Goal: Task Accomplishment & Management: Complete application form

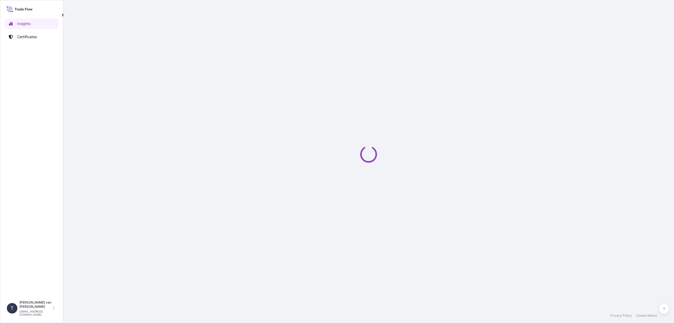
select select "2025"
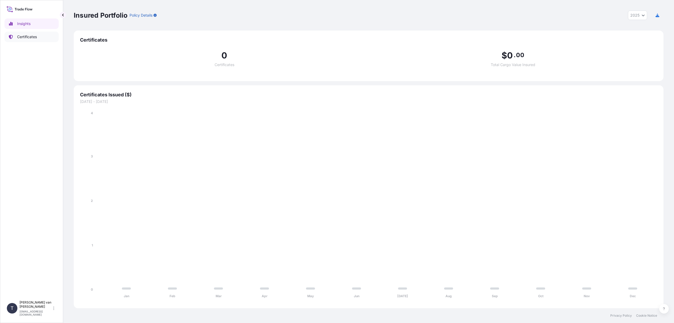
click at [29, 34] on link "Certificates" at bounding box center [31, 37] width 54 height 11
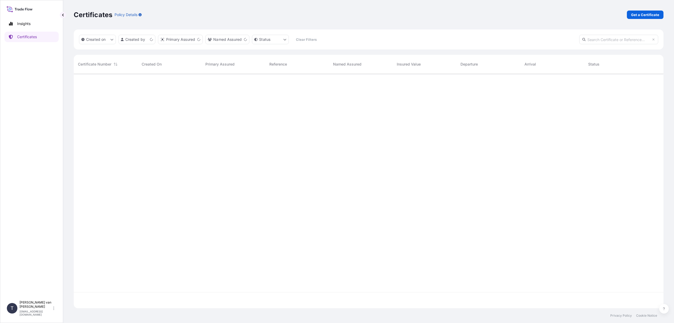
scroll to position [233, 586]
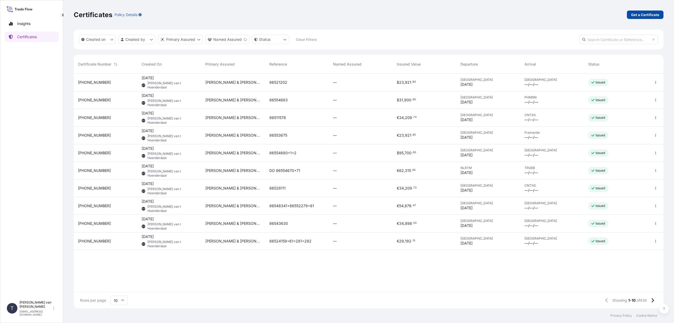
click at [634, 16] on p "Get a Certificate" at bounding box center [645, 14] width 28 height 5
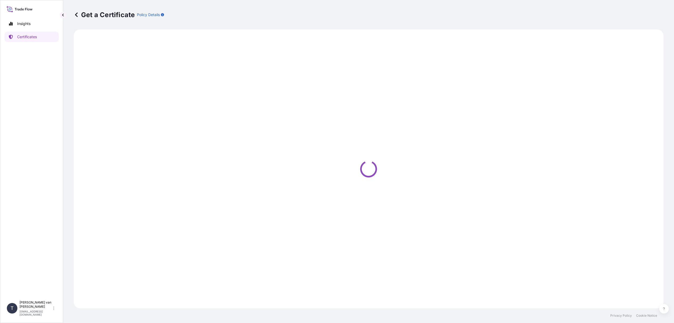
select select "Sea"
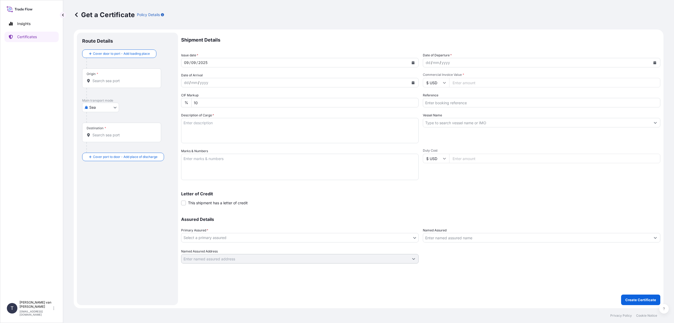
click at [101, 80] on input "Origin *" at bounding box center [123, 80] width 62 height 5
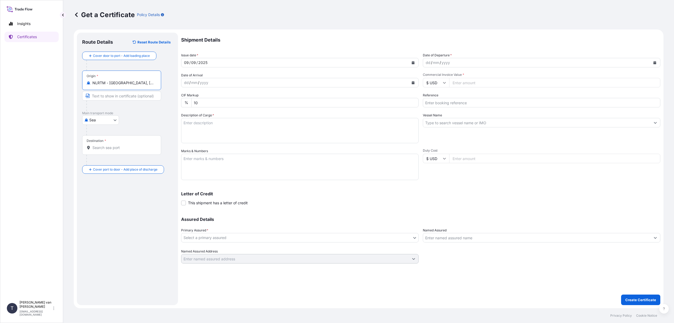
type input "NLRTM - [GEOGRAPHIC_DATA], [GEOGRAPHIC_DATA]"
click at [99, 147] on input "Destination *" at bounding box center [123, 147] width 62 height 5
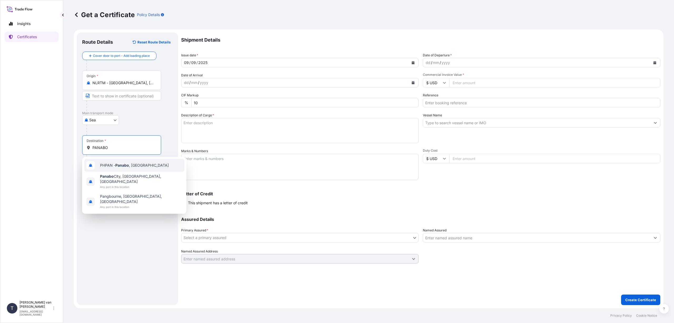
click at [145, 164] on span "PHPAN - [GEOGRAPHIC_DATA] , [GEOGRAPHIC_DATA]" at bounding box center [134, 165] width 69 height 5
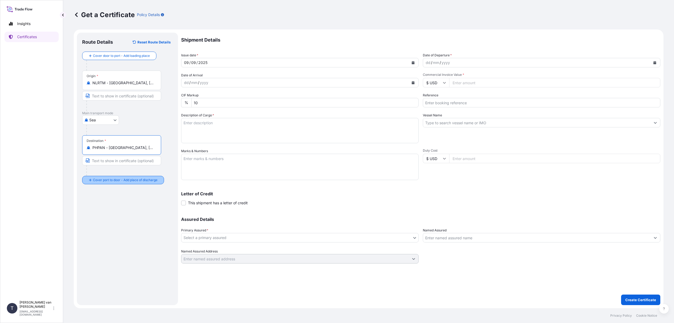
type input "PHPAN - [GEOGRAPHIC_DATA], [GEOGRAPHIC_DATA]"
click at [98, 209] on input "Place of Discharge" at bounding box center [123, 208] width 62 height 5
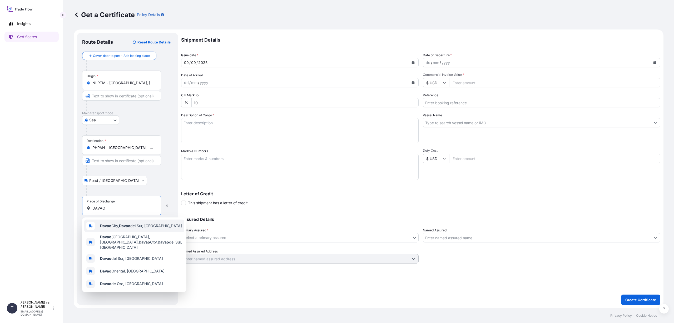
click at [113, 225] on span "[GEOGRAPHIC_DATA], [GEOGRAPHIC_DATA], [GEOGRAPHIC_DATA]" at bounding box center [141, 225] width 82 height 5
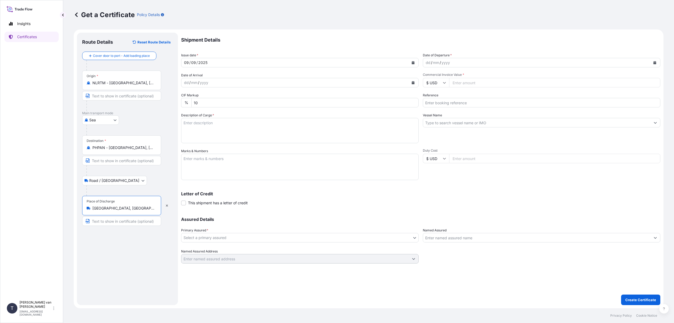
type input "[GEOGRAPHIC_DATA], [GEOGRAPHIC_DATA], [GEOGRAPHIC_DATA]"
click at [412, 62] on icon "Calendar" at bounding box center [413, 62] width 3 height 3
click at [192, 77] on icon "Previous" at bounding box center [192, 78] width 2 height 3
click at [209, 126] on div "20" at bounding box center [210, 126] width 9 height 9
click at [655, 63] on icon "Calendar" at bounding box center [654, 62] width 3 height 3
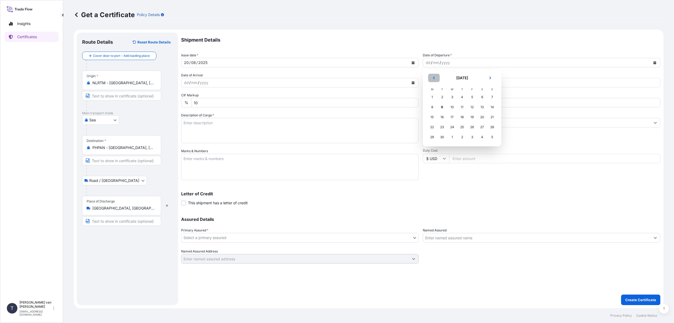
click at [433, 77] on icon "Previous" at bounding box center [433, 77] width 3 height 3
click at [451, 127] on div "20" at bounding box center [451, 126] width 9 height 9
click at [462, 83] on input "Commercial Invoice Value *" at bounding box center [554, 82] width 211 height 9
type input "29375"
click at [476, 96] on div "Reference" at bounding box center [541, 100] width 237 height 15
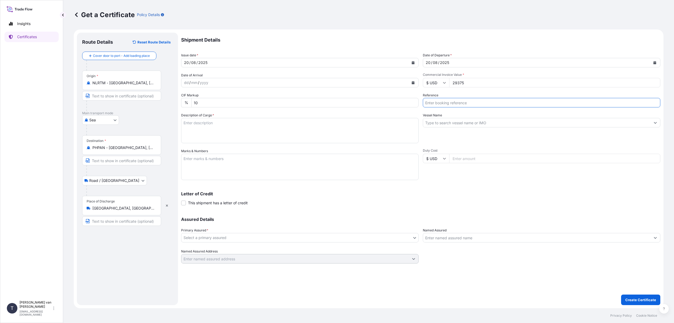
click at [432, 106] on input "Reference" at bounding box center [541, 102] width 237 height 9
type input "d"
type input "DO 86554679"
click at [440, 121] on input "Vessel Name" at bounding box center [536, 122] width 227 height 9
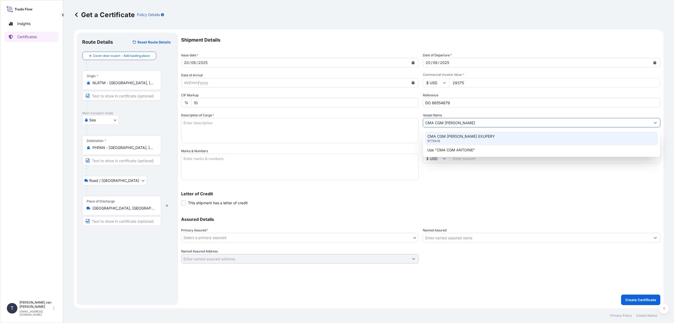
click at [467, 134] on p "CMA CGM [PERSON_NAME] EXUPERY" at bounding box center [461, 136] width 68 height 5
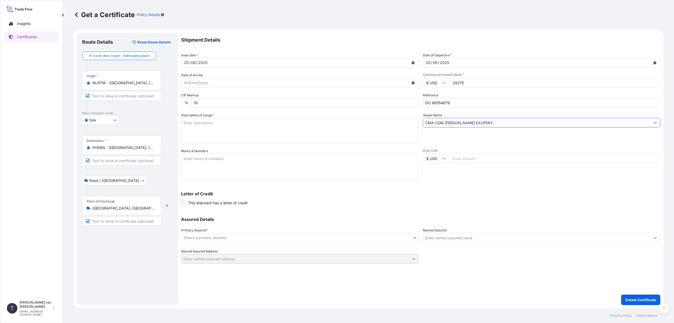
type input "CMA CGM [PERSON_NAME] EXUPERY"
click at [202, 129] on textarea "Description of Cargo *" at bounding box center [299, 130] width 237 height 25
type textarea "1x 40ft container, containing: 1000 bags x 25 kg Resistamyl 345 Hcode: 35051050…"
click at [192, 162] on textarea "Marks & Numbers" at bounding box center [299, 167] width 237 height 26
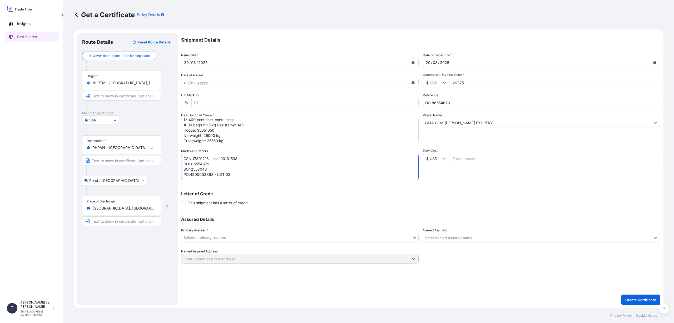
scroll to position [2, 0]
click at [311, 204] on div "Letter of Credit This shipment has a letter of credit Letter of credit * Letter…" at bounding box center [420, 199] width 479 height 14
click at [214, 178] on textarea "CSNU7891216 - seal 00101538 DO: 86554679 SO: 2553043 PO:4900003393 - LOT 02 DAV…" at bounding box center [299, 167] width 237 height 26
click at [192, 178] on textarea "CSNU7891216 - seal 00101538 DO: 86554679 SO: 2553043 PO:4900003393 - LOT 02 DAV…" at bounding box center [299, 167] width 237 height 26
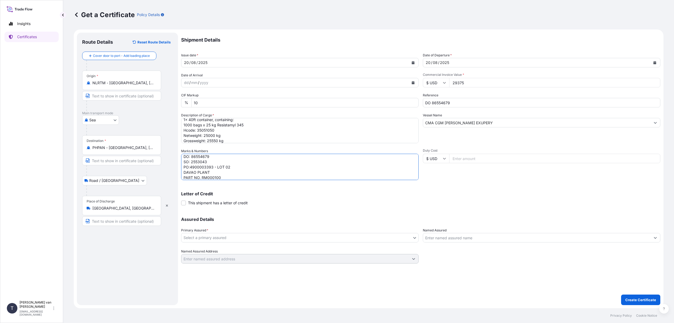
type textarea "CSNU7891216 - seal 00101538 DO: 86554679 SO: 2553043 PO:4900003393 - LOT 02 DAV…"
click at [237, 237] on body "Insights Certificates T [PERSON_NAME] van t Hoenderdaal [EMAIL_ADDRESS][DOMAIN_…" at bounding box center [337, 161] width 674 height 323
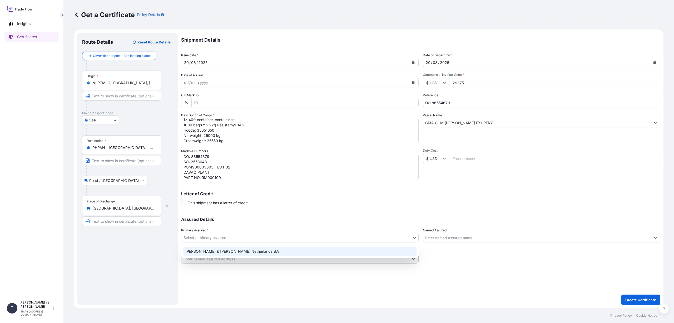
click at [204, 251] on div "[PERSON_NAME] & [PERSON_NAME] Netherlands B.V." at bounding box center [299, 251] width 233 height 9
select select "31666"
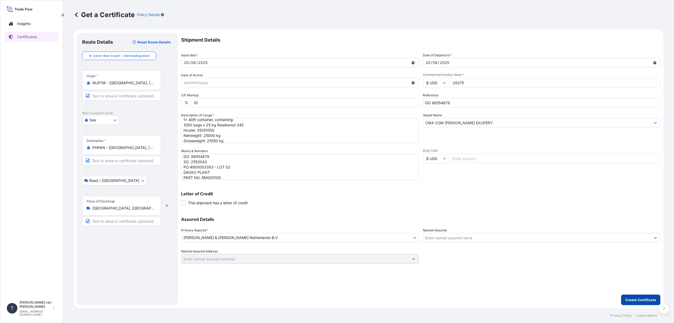
click at [633, 297] on button "Create Certificate" at bounding box center [640, 299] width 39 height 11
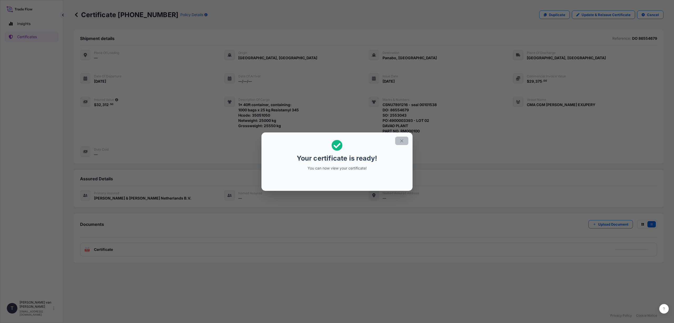
click at [401, 141] on icon "button" at bounding box center [401, 140] width 3 height 3
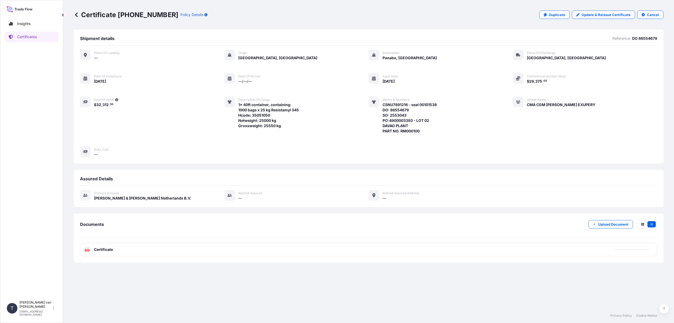
click at [110, 250] on span "Certificate" at bounding box center [103, 249] width 19 height 5
click at [77, 14] on icon at bounding box center [76, 14] width 5 height 5
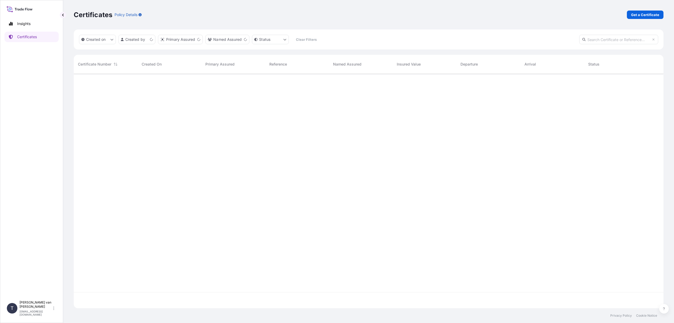
scroll to position [233, 586]
click at [641, 15] on p "Get a Certificate" at bounding box center [645, 14] width 28 height 5
select select "Sea"
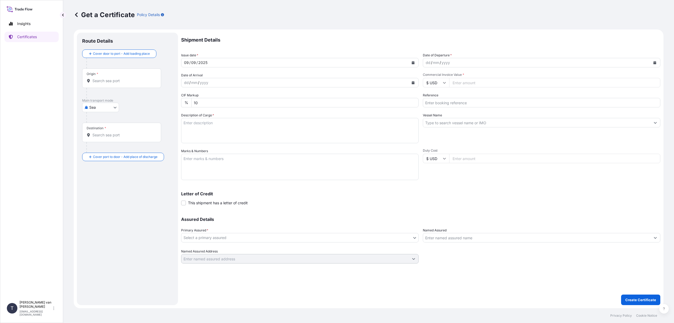
click at [102, 76] on div "Origin *" at bounding box center [121, 77] width 79 height 19
click at [102, 78] on input "Origin *" at bounding box center [123, 80] width 62 height 5
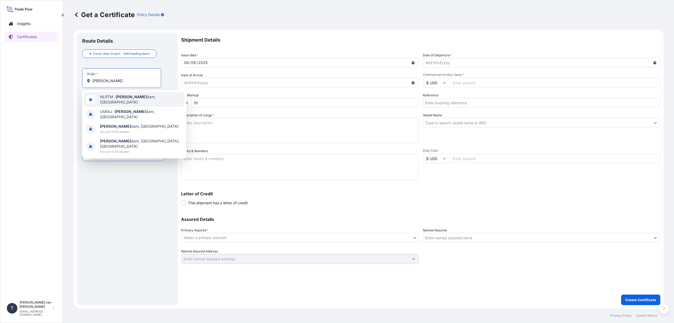
click at [112, 97] on span "NLRTM - [PERSON_NAME][GEOGRAPHIC_DATA], [GEOGRAPHIC_DATA]" at bounding box center [141, 99] width 82 height 11
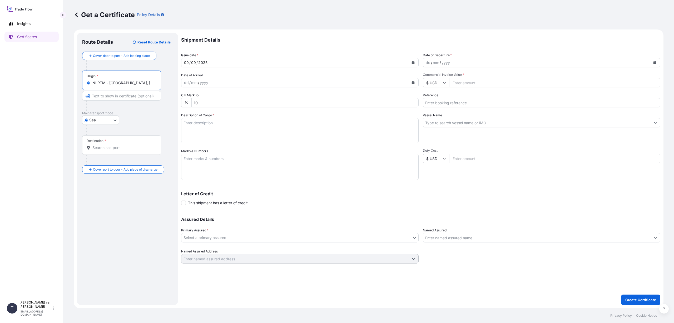
type input "NLRTM - [GEOGRAPHIC_DATA], [GEOGRAPHIC_DATA]"
click at [99, 145] on input "Destination *" at bounding box center [123, 147] width 62 height 5
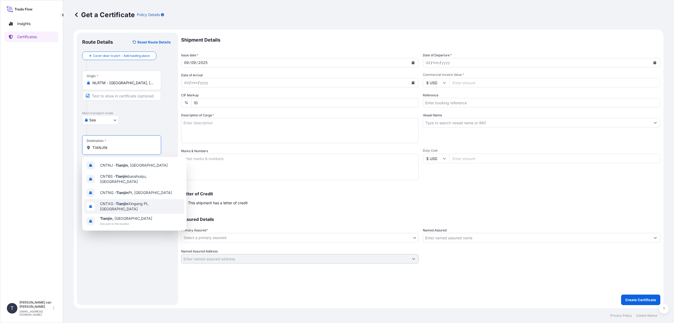
click at [137, 203] on span "CNTXG - Tianjin Xingang Pt, [GEOGRAPHIC_DATA]" at bounding box center [141, 206] width 82 height 11
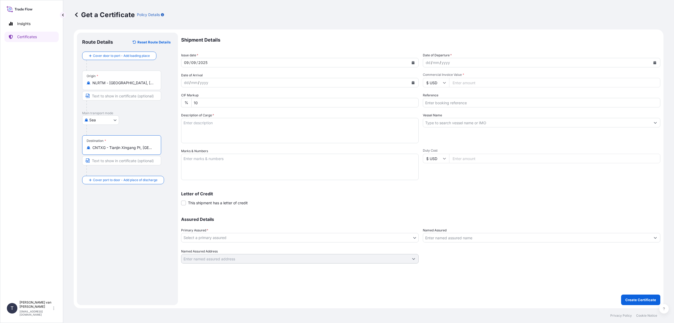
type input "CNTXG - Tianjin Xingang Pt, [GEOGRAPHIC_DATA]"
click at [413, 61] on button "Calendar" at bounding box center [413, 62] width 8 height 8
click at [191, 77] on icon "Previous" at bounding box center [192, 77] width 3 height 3
click at [250, 138] on div "31" at bounding box center [250, 136] width 9 height 9
click at [654, 62] on icon "Calendar" at bounding box center [654, 62] width 3 height 3
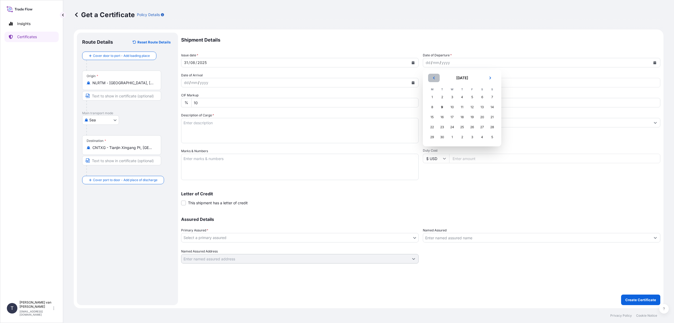
click at [434, 76] on icon "Previous" at bounding box center [433, 77] width 3 height 3
click at [491, 137] on div "31" at bounding box center [491, 136] width 9 height 9
click at [436, 82] on input "$ USD" at bounding box center [436, 82] width 26 height 9
click at [436, 97] on div "€ EUR" at bounding box center [436, 97] width 22 height 10
type input "€ EUR"
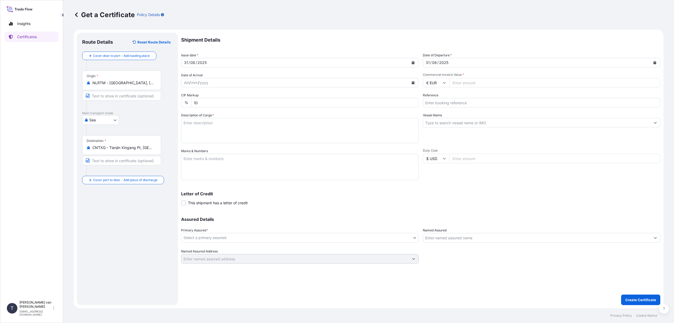
click at [467, 83] on input "Commercial Invoice Value *" at bounding box center [554, 82] width 211 height 9
type input "31099"
type input "31099.75"
click at [461, 103] on input "Reference" at bounding box center [541, 102] width 237 height 9
drag, startPoint x: 456, startPoint y: 101, endPoint x: 494, endPoint y: 106, distance: 37.8
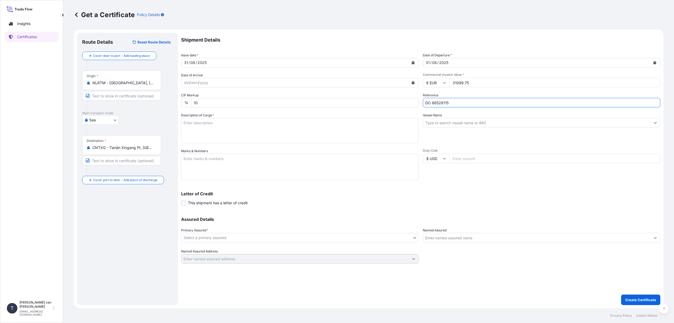
click at [420, 100] on div "Shipment Details Issue date * [DATE] Date of Departure * [DATE] Date of Arrival…" at bounding box center [420, 148] width 479 height 231
type input "DO 86528115"
click at [485, 108] on div "Shipment Details Issue date * [DATE] Date of Departure * [DATE] Date of Arrival…" at bounding box center [420, 148] width 479 height 231
click at [443, 124] on input "Vessel Name" at bounding box center [536, 122] width 227 height 9
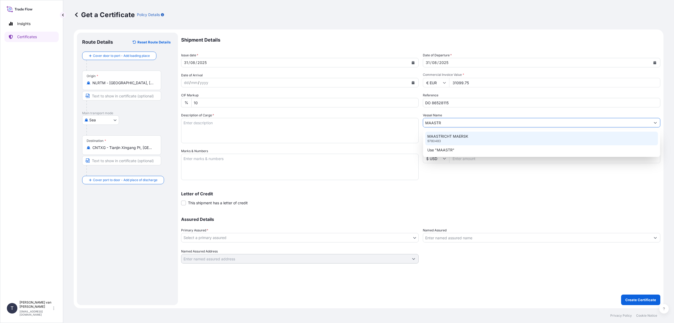
click at [445, 136] on p "MAASTRICHT MAERSK" at bounding box center [447, 136] width 41 height 5
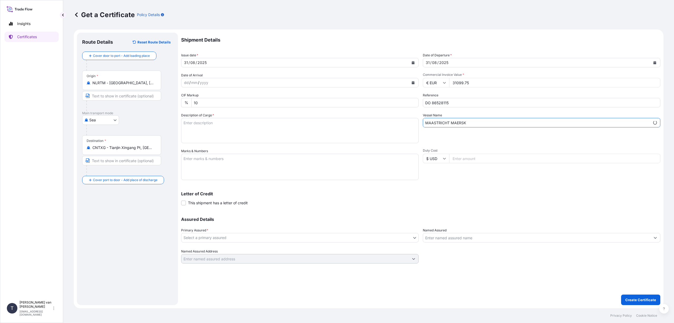
type input "MAASTRICHT MAERSK"
click at [232, 125] on textarea "Description of Cargo *" at bounding box center [299, 130] width 237 height 25
click at [223, 128] on textarea "1x 40ft container, containing: 1000 bags x 25 kg Clrai Elite" at bounding box center [299, 130] width 237 height 25
click at [243, 129] on textarea "1x 40ft container, containing: 1000 bags x 25 kg Claria Elite" at bounding box center [299, 130] width 237 height 25
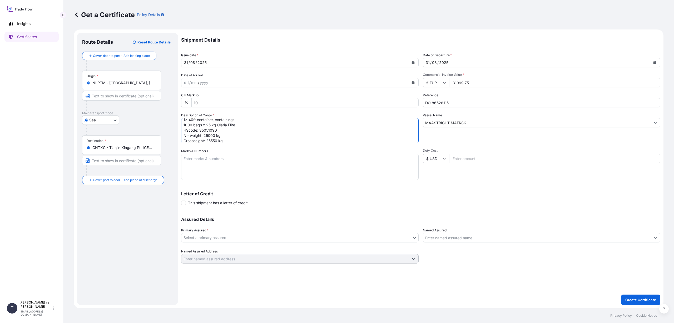
click at [196, 140] on textarea "1x 40ft container, containing: 1000 bags x 25 kg Claria Elite HScode: 35051090 …" at bounding box center [299, 130] width 237 height 25
type textarea "1x 40ft container, containing: 1000 bags x 25 kg Claria Elite HScode: 35051090 …"
click at [192, 160] on textarea "Marks & Numbers" at bounding box center [299, 167] width 237 height 26
click at [218, 171] on textarea "HLBU1578894 - seal 00101548 DO: 86528115 PO: 4400621456" at bounding box center [299, 167] width 237 height 26
type textarea "HLBU1578894 - seal 00101548 DO: 86528115 PO: 4400621456"
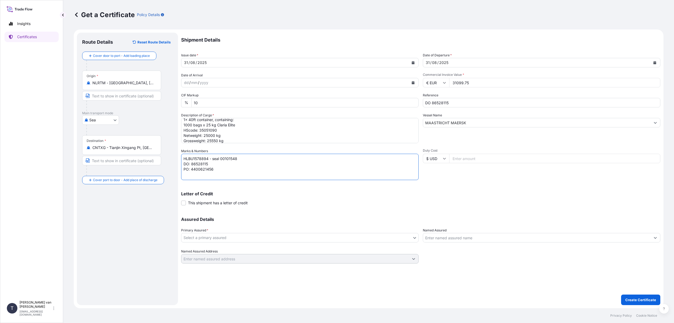
click at [204, 237] on body "Insights Certificates T [PERSON_NAME] van t Hoenderdaal [EMAIL_ADDRESS][DOMAIN_…" at bounding box center [337, 161] width 674 height 323
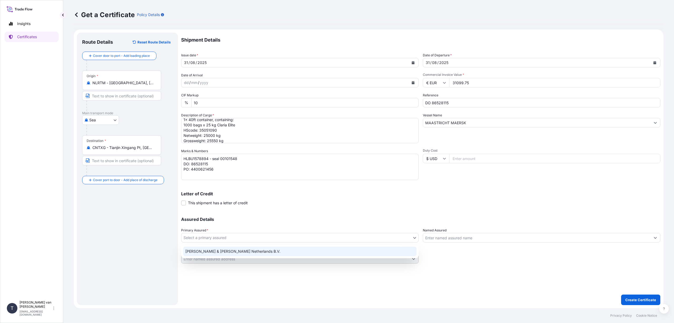
click at [215, 250] on div "[PERSON_NAME] & [PERSON_NAME] Netherlands B.V." at bounding box center [299, 251] width 233 height 9
select select "31666"
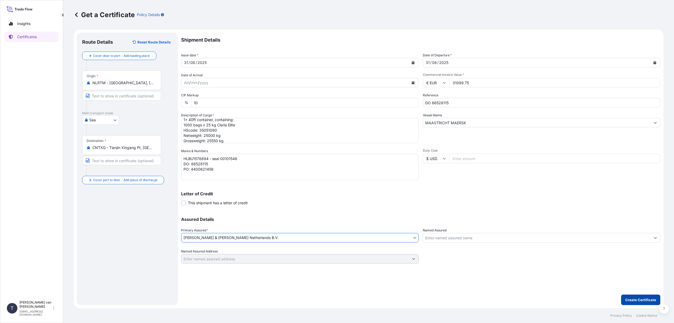
click at [634, 298] on p "Create Certificate" at bounding box center [640, 299] width 31 height 5
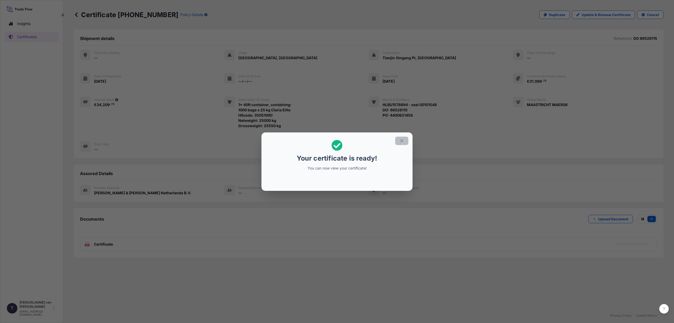
click at [401, 140] on icon "button" at bounding box center [401, 140] width 5 height 5
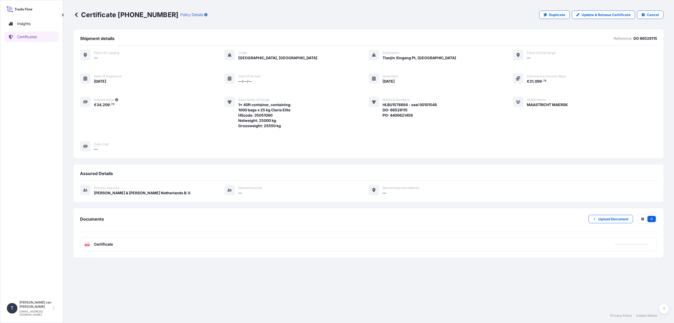
click at [125, 243] on div "PDF Certificate" at bounding box center [368, 244] width 577 height 14
click at [125, 244] on div "PDF Certificate" at bounding box center [368, 244] width 577 height 14
click at [110, 244] on span "Certificate" at bounding box center [103, 244] width 19 height 5
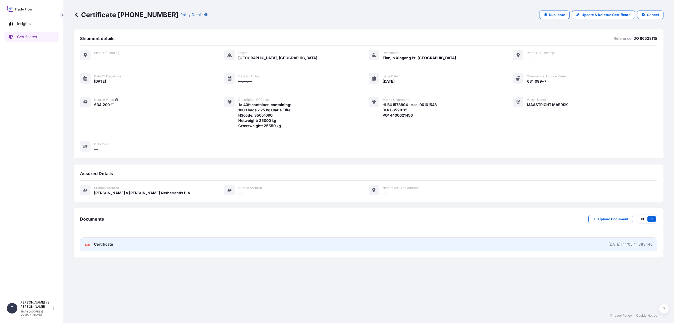
click at [114, 244] on link "PDF Certificate [DATE]T14:05:41.383448" at bounding box center [368, 244] width 577 height 14
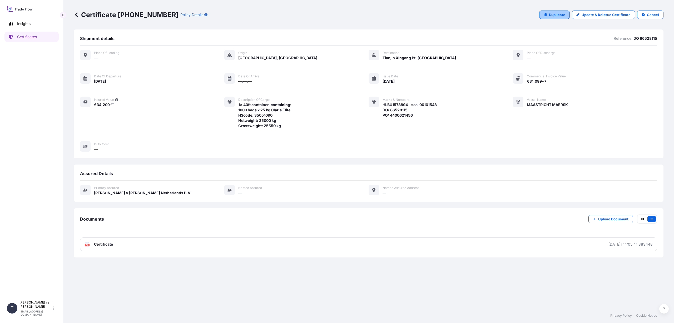
click at [552, 14] on p "Duplicate" at bounding box center [557, 14] width 16 height 5
select select "Sea"
select select "31666"
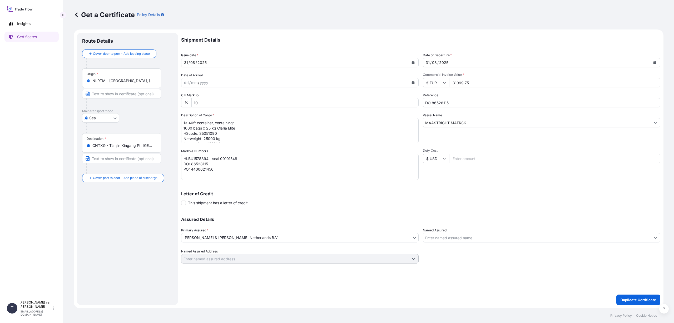
click at [452, 106] on input "DO 86528115" at bounding box center [541, 102] width 237 height 9
type input "DO 86528114"
click at [208, 158] on textarea "HLBU1578894 - seal 00101548 DO: 86528115 PO: 4400621456" at bounding box center [299, 167] width 237 height 26
click at [235, 160] on textarea "HLBU1578894 - seal 00101548 DO: 86528115 PO: 4400621456" at bounding box center [299, 167] width 237 height 26
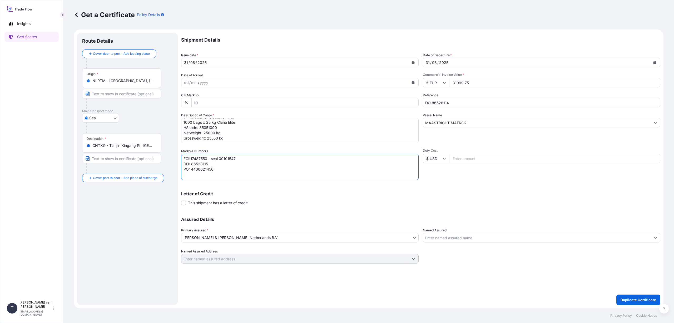
click at [211, 164] on textarea "HLBU1578894 - seal 00101548 DO: 86528115 PO: 4400621456" at bounding box center [299, 167] width 237 height 26
click at [222, 167] on textarea "HLBU1578894 - seal 00101548 DO: 86528115 PO: 4400621456" at bounding box center [299, 167] width 237 height 26
click at [237, 173] on textarea "HLBU1578894 - seal 00101548 DO: 86528115 PO: 4400621456" at bounding box center [299, 167] width 237 height 26
type textarea "FCIU7487550 - seal 00101547 DO: 86528114 PO: 4400621457"
click at [632, 299] on p "Duplicate Certificate" at bounding box center [638, 299] width 36 height 5
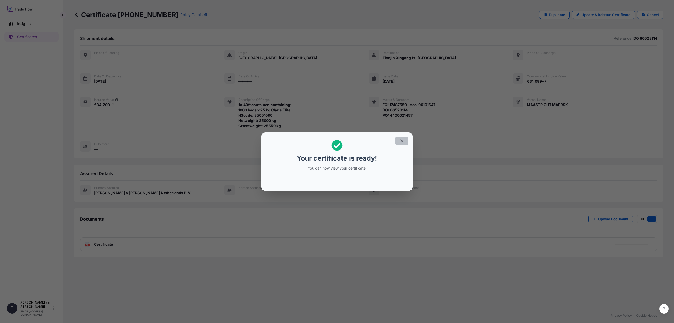
click at [400, 140] on icon "button" at bounding box center [401, 140] width 5 height 5
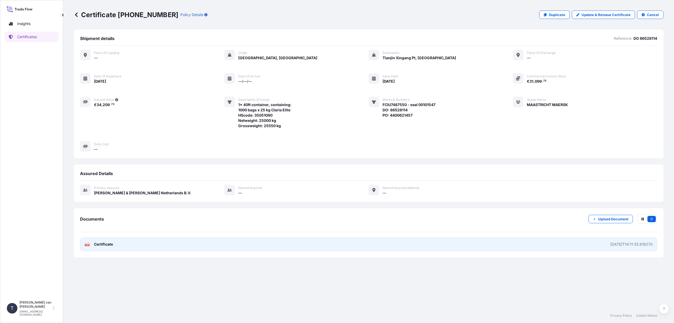
click at [104, 243] on span "Certificate" at bounding box center [103, 244] width 19 height 5
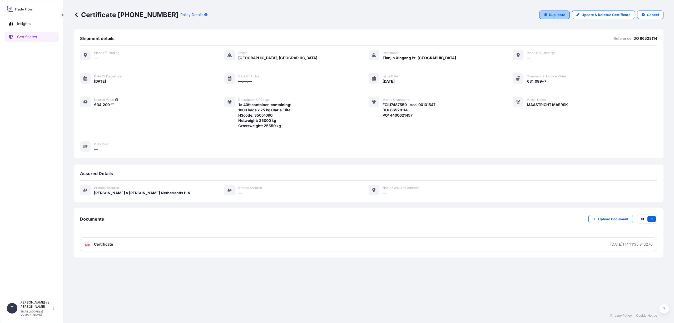
click at [555, 15] on p "Duplicate" at bounding box center [557, 14] width 16 height 5
select select "Sea"
select select "31666"
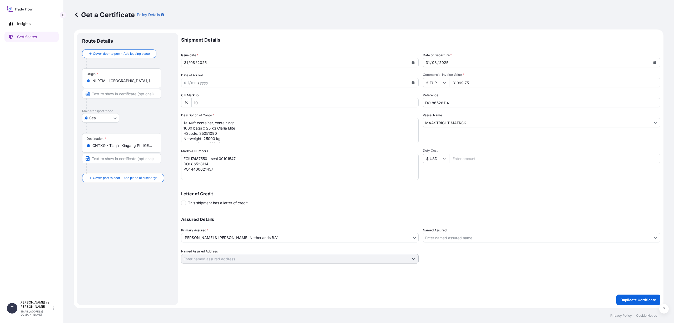
click at [472, 86] on input "31099.75" at bounding box center [554, 82] width 211 height 9
type input "26648"
click at [455, 101] on input "DO 86528114" at bounding box center [541, 102] width 237 height 9
type input "DO 86559433"
click at [237, 128] on textarea "1x 40ft container, containing: 1000 bags x 25 kg Claria Elite HScode: 35051090 …" at bounding box center [299, 130] width 237 height 25
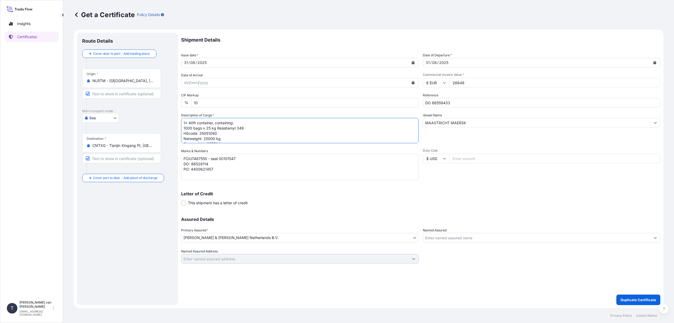
click at [220, 133] on textarea "1x 40ft container, containing: 1000 bags x 25 kg Claria Elite HScode: 35051090 …" at bounding box center [299, 130] width 237 height 25
type textarea "1x 40ft container, containing: 1000 bags x 25 kg Resistamyl 349 HScode: 3505105…"
click at [206, 158] on textarea "FCIU7487550 - seal 00101547 DO: 86528114 PO: 4400621457" at bounding box center [299, 167] width 237 height 26
click at [241, 158] on textarea "FCIU7487550 - seal 00101547 DO: 86528114 PO: 4400621457" at bounding box center [299, 167] width 237 height 26
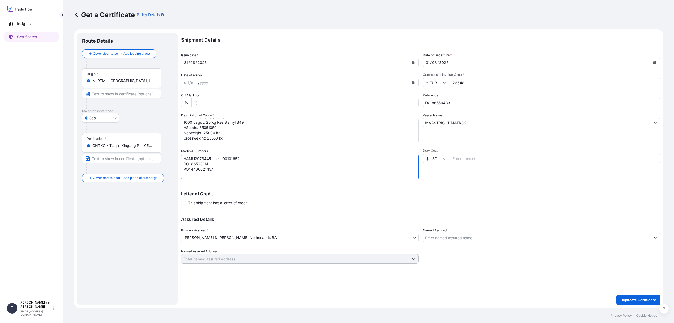
click at [213, 163] on textarea "FCIU7487550 - seal 00101547 DO: 86528114 PO: 4400621457" at bounding box center [299, 167] width 237 height 26
click at [216, 169] on textarea "FCIU7487550 - seal 00101547 DO: 86528114 PO: 4400621457" at bounding box center [299, 167] width 237 height 26
type textarea "HAMU2973445 - seal 00101652 DO: 86559433 PO: 4400627904"
click at [636, 299] on p "Duplicate Certificate" at bounding box center [638, 299] width 36 height 5
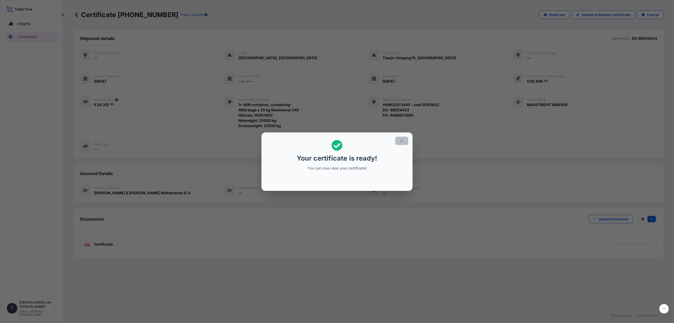
click at [402, 140] on icon "button" at bounding box center [401, 140] width 5 height 5
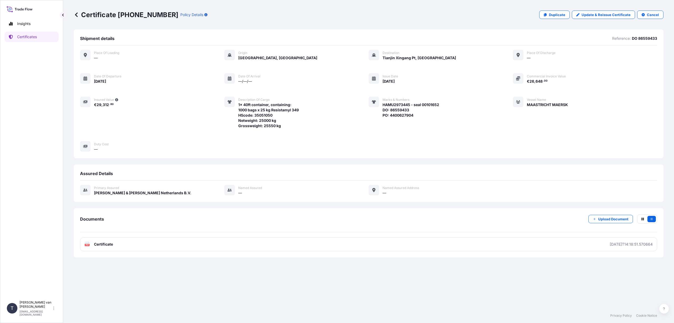
click at [113, 245] on span "Certificate" at bounding box center [103, 244] width 19 height 5
click at [74, 16] on icon at bounding box center [76, 14] width 5 height 5
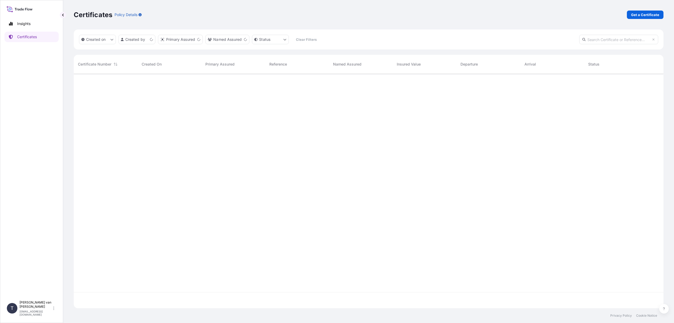
scroll to position [233, 586]
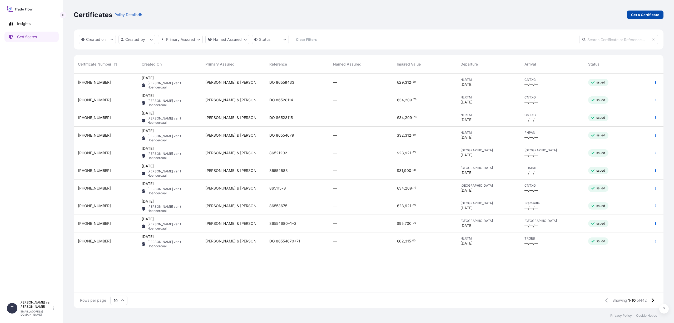
click at [647, 15] on p "Get a Certificate" at bounding box center [645, 14] width 28 height 5
select select "Sea"
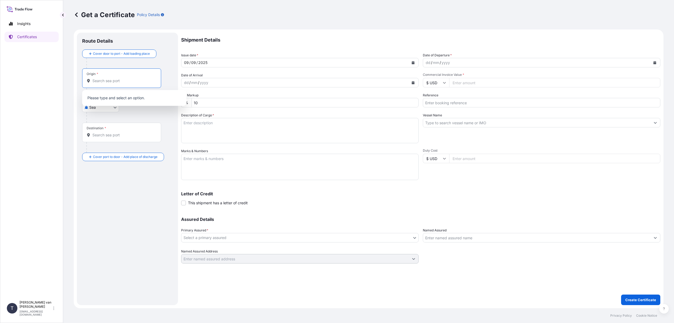
click at [98, 83] on input "Origin *" at bounding box center [123, 80] width 62 height 5
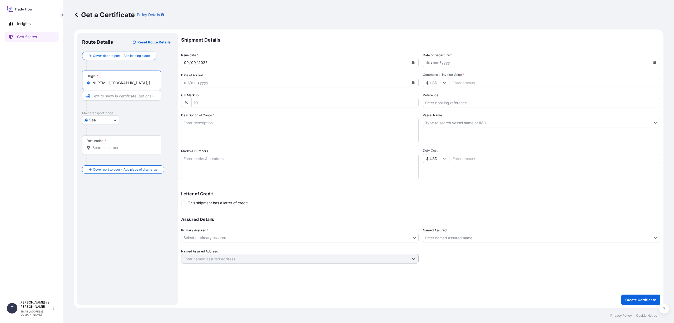
type input "NLRTM - [GEOGRAPHIC_DATA], [GEOGRAPHIC_DATA]"
click at [98, 147] on input "Destination *" at bounding box center [123, 147] width 62 height 5
type input "AUSYD - [GEOGRAPHIC_DATA], [GEOGRAPHIC_DATA]"
click at [413, 62] on icon "Calendar" at bounding box center [413, 62] width 3 height 3
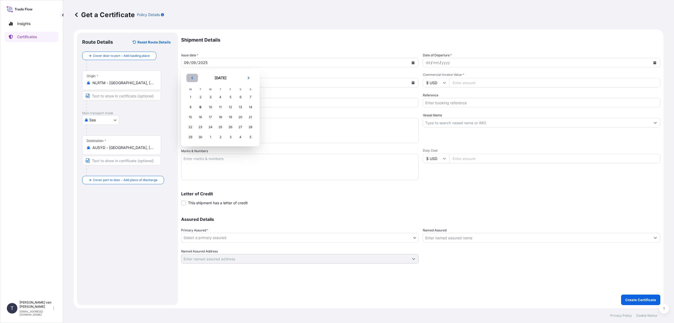
click at [191, 78] on icon "Previous" at bounding box center [192, 77] width 3 height 3
click at [229, 127] on div "22" at bounding box center [230, 126] width 9 height 9
click at [655, 62] on icon "Calendar" at bounding box center [654, 62] width 3 height 3
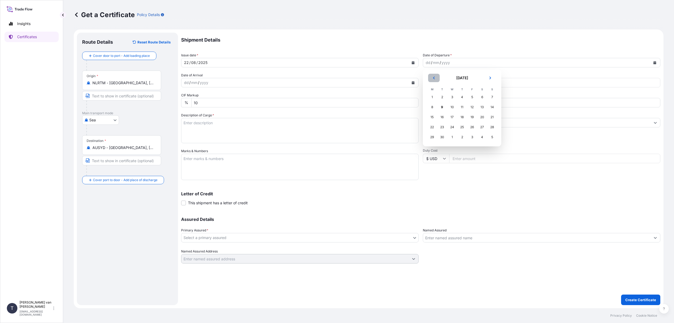
click at [432, 78] on icon "Previous" at bounding box center [433, 77] width 3 height 3
click at [471, 128] on div "22" at bounding box center [471, 126] width 9 height 9
click at [438, 82] on input "$ USD" at bounding box center [436, 82] width 26 height 9
click at [440, 96] on div "€ EUR" at bounding box center [436, 97] width 22 height 10
type input "€ EUR"
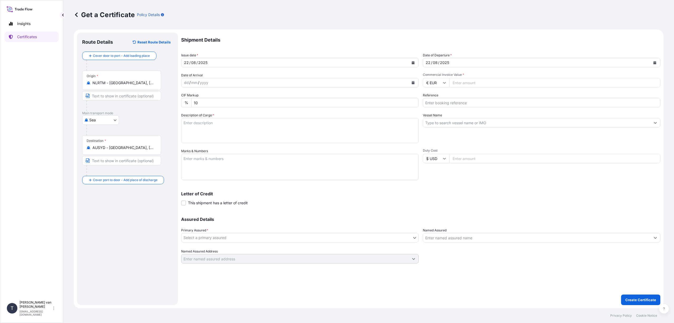
click at [459, 83] on input "Commercial Invoice Value *" at bounding box center [554, 82] width 211 height 9
type input "20636"
type input "20636.58"
click at [428, 106] on input "Reference" at bounding box center [541, 102] width 237 height 9
type input "DO 86527009"
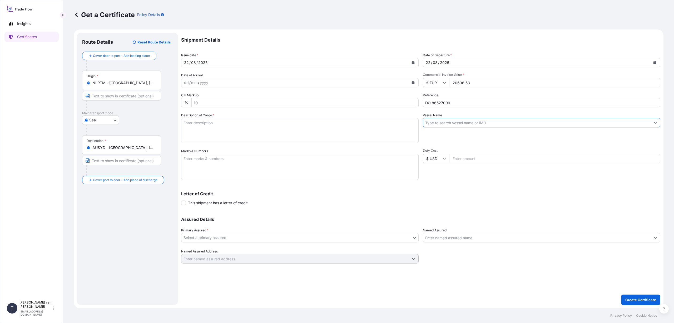
click at [434, 124] on input "Vessel Name" at bounding box center [536, 122] width 227 height 9
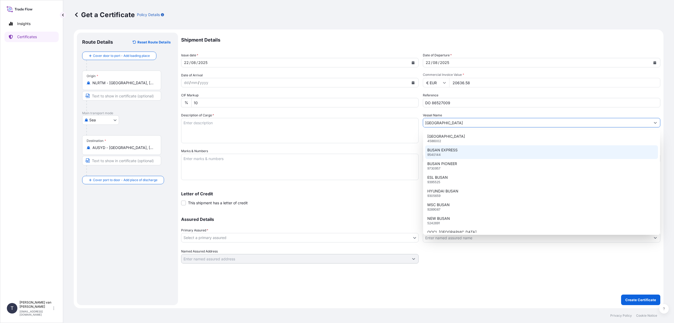
click at [454, 151] on p "BUSAN EXPRESS" at bounding box center [442, 149] width 30 height 5
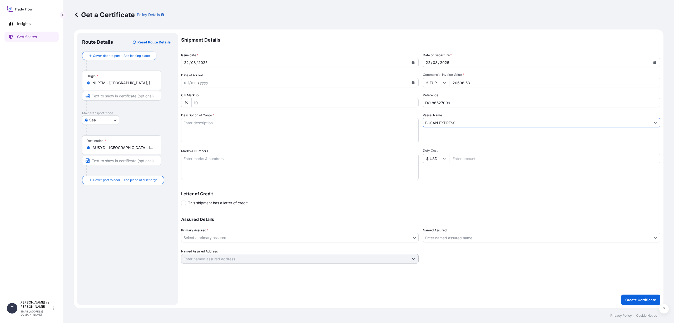
type input "BUSAN EXPRESS"
click at [190, 129] on textarea "Description of Cargo *" at bounding box center [299, 130] width 237 height 25
type textarea "1x 20ft container, containing: 790 bags x 25 kg Resistamyl 343 HScode: 35051050…"
click at [208, 159] on textarea "Marks & Numbers" at bounding box center [299, 167] width 237 height 26
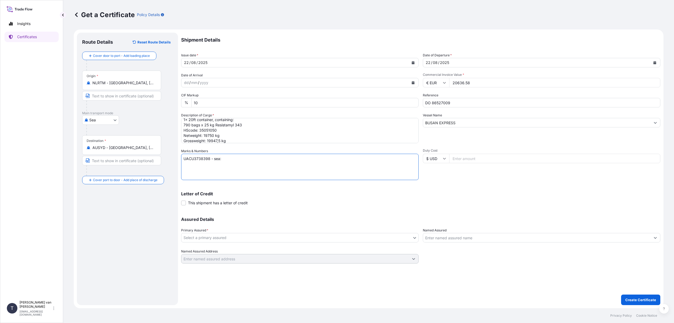
type textarea "l"
type textarea "UACU3738398 - seal 00101724 DO: 86527009 PO: 4400617569"
click at [236, 235] on body "Insights Certificates T [PERSON_NAME] van t Hoenderdaal [EMAIL_ADDRESS][DOMAIN_…" at bounding box center [337, 161] width 674 height 323
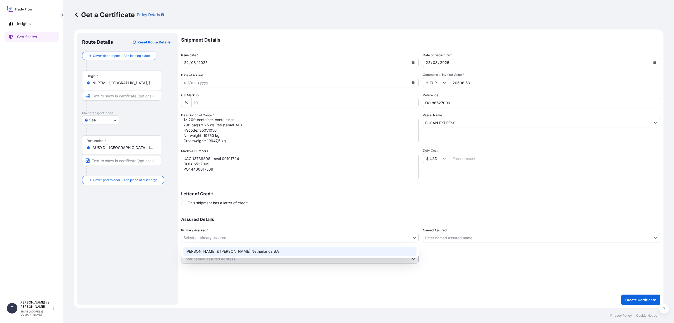
click at [234, 248] on div "[PERSON_NAME] & [PERSON_NAME] Netherlands B.V." at bounding box center [299, 251] width 233 height 9
select select "31666"
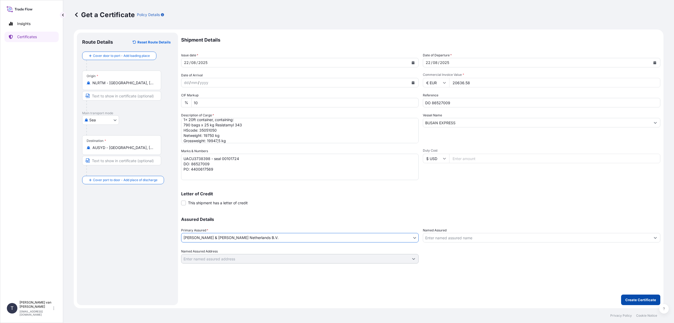
click at [630, 300] on p "Create Certificate" at bounding box center [640, 299] width 31 height 5
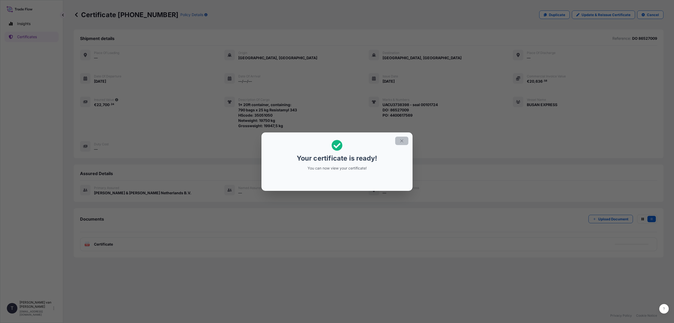
click at [402, 141] on icon "button" at bounding box center [401, 140] width 3 height 3
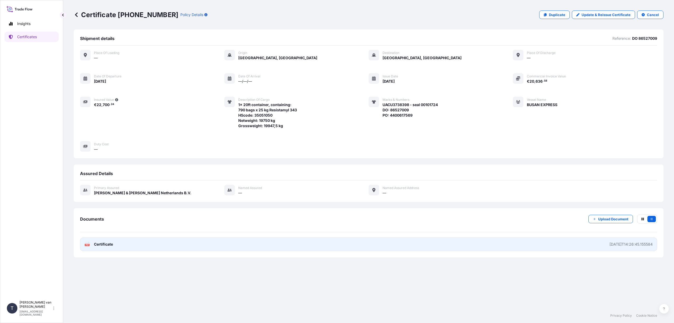
click at [107, 244] on span "Certificate" at bounding box center [103, 244] width 19 height 5
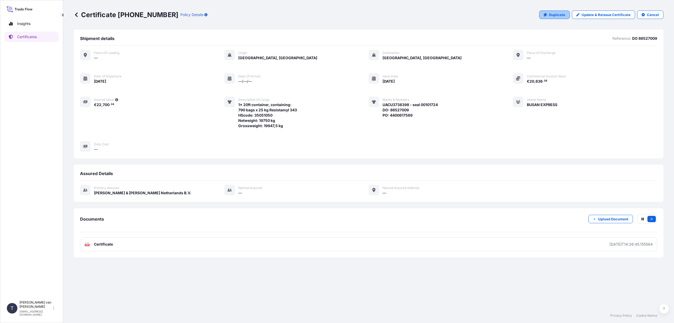
click at [559, 15] on p "Duplicate" at bounding box center [557, 14] width 16 height 5
select select "Sea"
select select "31666"
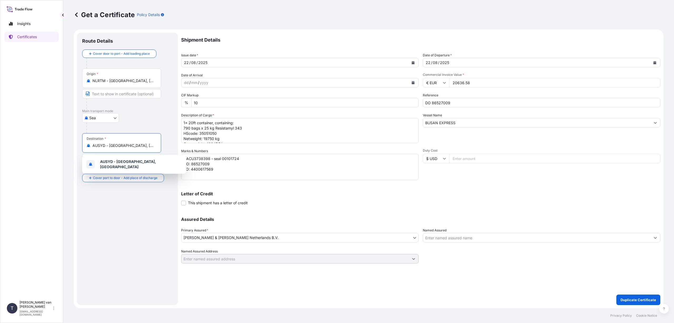
drag, startPoint x: 140, startPoint y: 146, endPoint x: 83, endPoint y: 145, distance: 56.6
click at [83, 145] on div "Destination * AUSYD - [GEOGRAPHIC_DATA], [GEOGRAPHIC_DATA]" at bounding box center [121, 142] width 79 height 19
type input "AUMEL - [GEOGRAPHIC_DATA], [GEOGRAPHIC_DATA]"
click at [218, 64] on div "[DATE]" at bounding box center [294, 62] width 227 height 9
click at [413, 62] on icon "Calendar" at bounding box center [413, 62] width 3 height 3
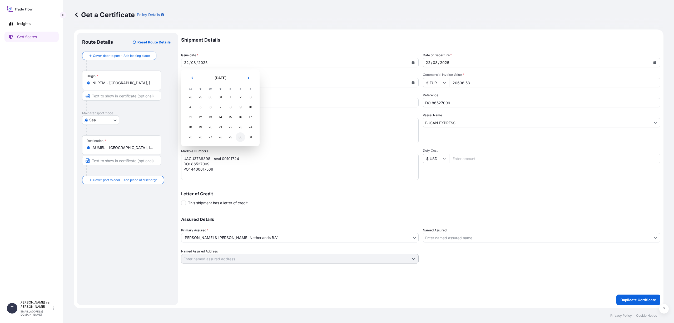
click at [240, 135] on div "30" at bounding box center [240, 136] width 9 height 9
click at [655, 63] on icon "Calendar" at bounding box center [654, 62] width 3 height 3
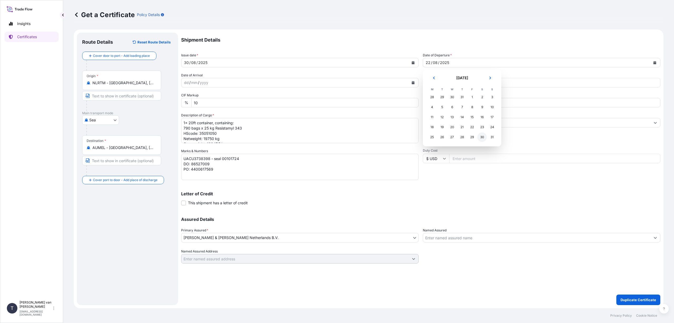
click at [482, 136] on div "30" at bounding box center [481, 136] width 9 height 9
click at [476, 86] on input "20636.58" at bounding box center [554, 82] width 211 height 9
type input "27108.99"
click at [473, 113] on div "Vessel Name BUSAN EXPRESS" at bounding box center [541, 128] width 237 height 31
click at [460, 121] on input "BUSAN EXPRESS" at bounding box center [536, 122] width 227 height 9
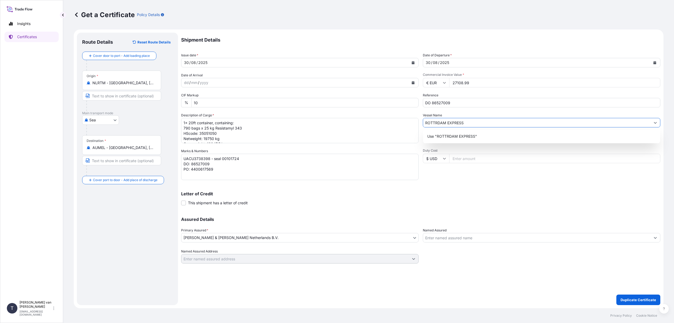
click at [436, 123] on input "ROTTRDAM EXPRESS" at bounding box center [536, 122] width 227 height 9
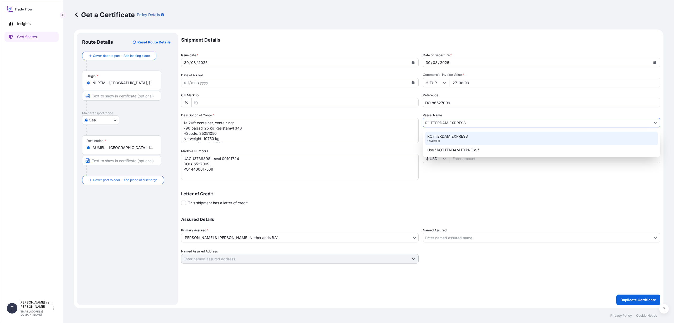
click at [442, 137] on p "ROTTERDAM EXPRESS" at bounding box center [447, 136] width 41 height 5
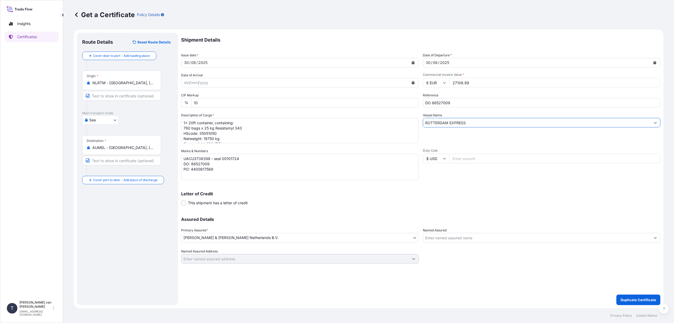
type input "ROTTERDAM EXPRESS"
click at [191, 127] on textarea "1x 20ft container, containing: 790 bags x 25 kg Resistamyl 343 HScode: 35051050…" at bounding box center [299, 130] width 237 height 25
drag, startPoint x: 242, startPoint y: 128, endPoint x: 215, endPoint y: 126, distance: 27.8
click at [215, 126] on textarea "1x 20ft container, containing: 790 bags x 25 kg Resistamyl 343 HScode: 35051050…" at bounding box center [299, 130] width 237 height 25
click at [215, 128] on textarea "1x 20ft container, containing: 790 bags x 25 kg Resistamyl 343 HScode: 35051050…" at bounding box center [299, 130] width 237 height 25
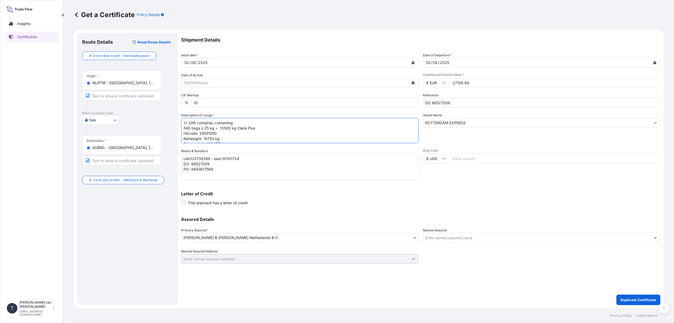
click at [216, 133] on textarea "1x 20ft container, containing: 790 bags x 25 kg Resistamyl 343 HScode: 35051050…" at bounding box center [299, 130] width 237 height 25
drag, startPoint x: 222, startPoint y: 139, endPoint x: 219, endPoint y: 128, distance: 11.2
click at [219, 129] on textarea "1x 20ft container, containing: 790 bags x 25 kg Resistamyl 343 HScode: 35051050…" at bounding box center [299, 130] width 237 height 25
click at [219, 127] on textarea "1x 20ft container, containing: 790 bags x 25 kg Resistamyl 343 HScode: 35051050…" at bounding box center [299, 130] width 237 height 25
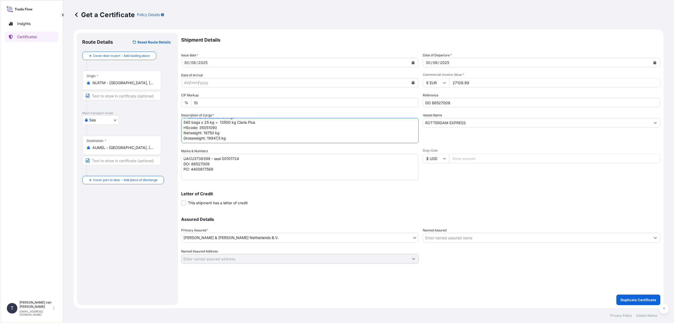
click at [219, 127] on textarea "1x 20ft container, containing: 790 bags x 25 kg Resistamyl 343 HScode: 35051050…" at bounding box center [299, 130] width 237 height 25
drag, startPoint x: 217, startPoint y: 128, endPoint x: 181, endPoint y: 127, distance: 35.3
click at [181, 127] on textarea "1x 20ft container, containing: 790 bags x 25 kg Resistamyl 343 HScode: 35051050…" at bounding box center [299, 130] width 237 height 25
click at [187, 139] on textarea "1x 20ft container, containing: 790 bags x 25 kg Resistamyl 343 HScode: 35051050…" at bounding box center [299, 130] width 237 height 25
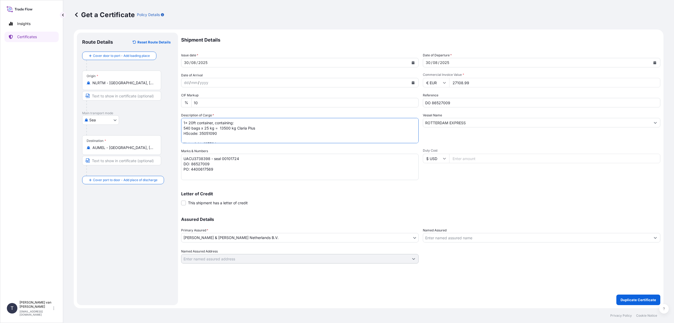
paste textarea "540 bags x 25 kg = 13500 kg Claria Plus HScode: 35051090"
click at [190, 135] on textarea "1x 20ft container, containing: 790 bags x 25 kg Resistamyl 343 HScode: 35051050…" at bounding box center [299, 130] width 237 height 25
click at [230, 136] on textarea "1x 20ft container, containing: 790 bags x 25 kg Resistamyl 343 HScode: 35051050…" at bounding box center [299, 130] width 237 height 25
click at [253, 136] on textarea "1x 20ft container, containing: 790 bags x 25 kg Resistamyl 343 HScode: 35051050…" at bounding box center [299, 130] width 237 height 25
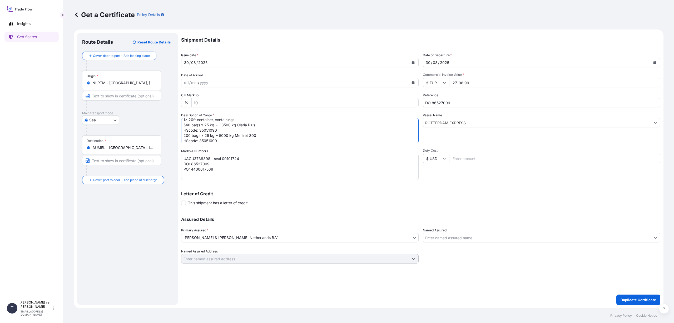
click at [221, 142] on textarea "1x 20ft container, containing: 790 bags x 25 kg Resistamyl 343 HScode: 35051050…" at bounding box center [299, 130] width 237 height 25
click at [255, 156] on textarea "UACU3738398 - seal 00101724 DO: 86527009 PO: 4400617569" at bounding box center [299, 167] width 237 height 26
click at [217, 141] on textarea "1x 20ft container, containing: 790 bags x 25 kg Resistamyl 343 HScode: 35051050…" at bounding box center [299, 130] width 237 height 25
click at [213, 133] on textarea "1x 20ft container, containing: 790 bags x 25 kg Resistamyl 343 HScode: 35051050…" at bounding box center [299, 130] width 237 height 25
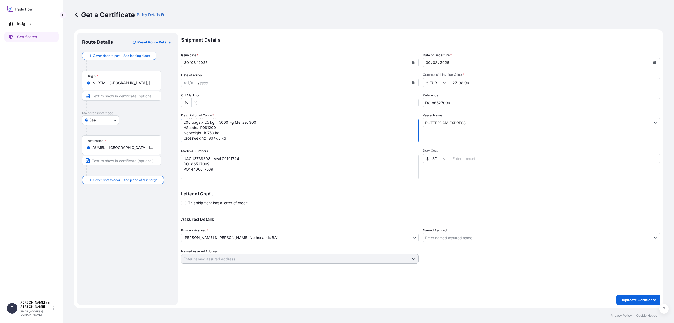
click at [219, 128] on textarea "1x 20ft container, containing: 790 bags x 25 kg Resistamyl 343 HScode: 35051050…" at bounding box center [299, 130] width 237 height 25
click at [213, 137] on textarea "1x 20ft container, containing: 790 bags x 25 kg Resistamyl 343 HScode: 35051050…" at bounding box center [299, 130] width 237 height 25
drag, startPoint x: 220, startPoint y: 138, endPoint x: 297, endPoint y: 159, distance: 79.7
click at [220, 138] on textarea "1x 20ft container, containing: 790 bags x 25 kg Resistamyl 343 HScode: 35051050…" at bounding box center [299, 130] width 237 height 25
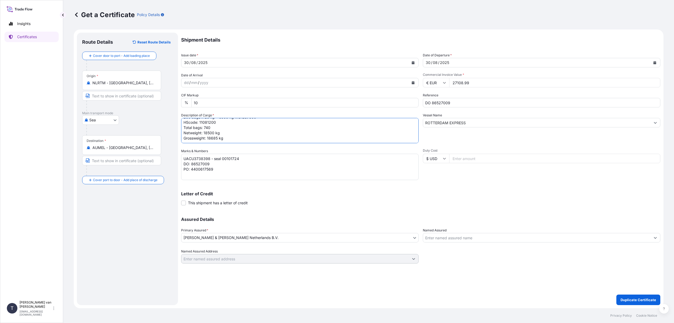
type textarea "1x 20ft container, containing: 540 bags x 25 kg = 13500 kg Claria Plus HScode: …"
click at [212, 164] on textarea "UACU3738398 - seal 00101724 DO: 86527009 PO: 4400617569" at bounding box center [299, 167] width 237 height 26
click at [209, 158] on textarea "UACU3738398 - seal 00101724 DO: 86527009 PO: 4400617569" at bounding box center [299, 167] width 237 height 26
click at [238, 158] on textarea "UACU3738398 - seal 00101724 DO: 86527009 PO: 4400617569" at bounding box center [299, 167] width 237 height 26
click at [212, 162] on textarea "UACU3738398 - seal 00101724 DO: 86527009 PO: 4400617569" at bounding box center [299, 167] width 237 height 26
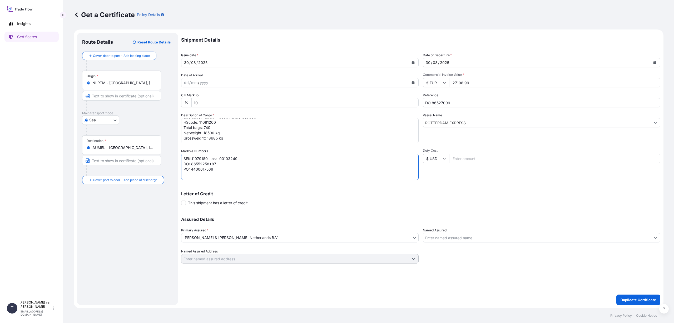
drag, startPoint x: 216, startPoint y: 164, endPoint x: 192, endPoint y: 164, distance: 24.2
click at [192, 164] on textarea "UACU3738398 - seal 00101724 DO: 86527009 PO: 4400617569" at bounding box center [299, 167] width 237 height 26
type textarea "SEKU1079180 - seal 00103249 DO: 86552258+87 PO: 4400617569"
drag, startPoint x: 448, startPoint y: 103, endPoint x: 432, endPoint y: 103, distance: 16.1
click at [432, 103] on input "DO 86527009" at bounding box center [541, 102] width 237 height 9
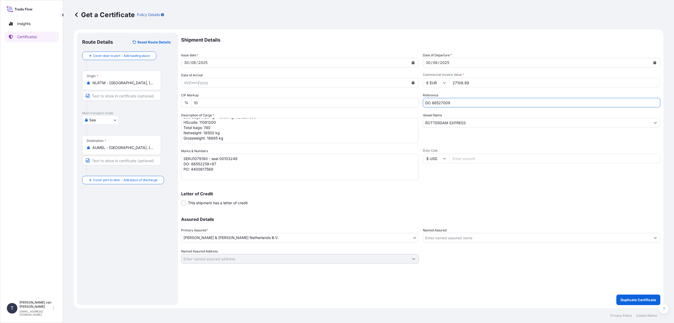
paste input "52258+87"
type input "DO 86552258+87"
click at [213, 170] on textarea "UACU3738398 - seal 00101724 DO: 86527009 PO: 4400617569" at bounding box center [299, 167] width 237 height 26
click at [251, 171] on textarea "UACU3738398 - seal 00101724 DO: 86527009 PO: 4400617569" at bounding box center [299, 167] width 237 height 26
type textarea "SEKU1079180 - seal 00103249 DO: 86552258+87 PO: 4400626940"
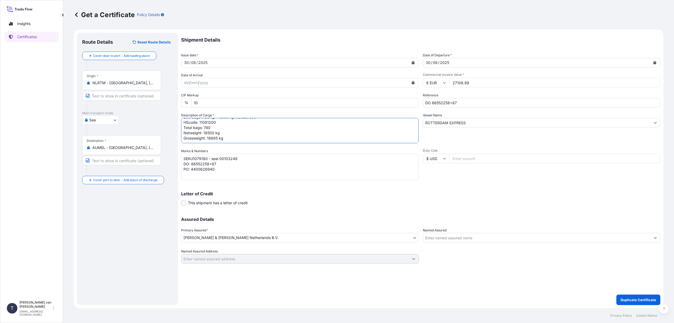
click at [269, 134] on textarea "1x 20ft container, containing: 790 bags x 25 kg Resistamyl 343 HScode: 35051050…" at bounding box center [299, 130] width 237 height 25
click at [630, 298] on p "Duplicate Certificate" at bounding box center [638, 299] width 36 height 5
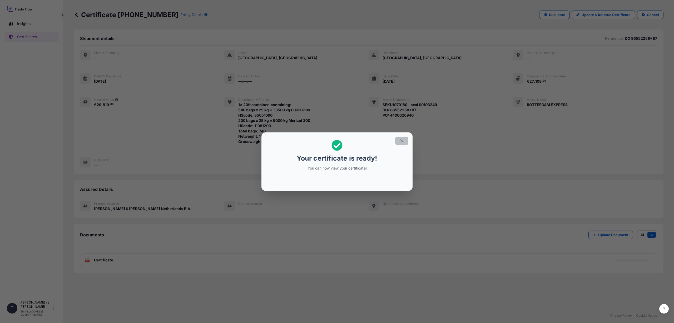
click at [403, 142] on icon "button" at bounding box center [401, 140] width 3 height 3
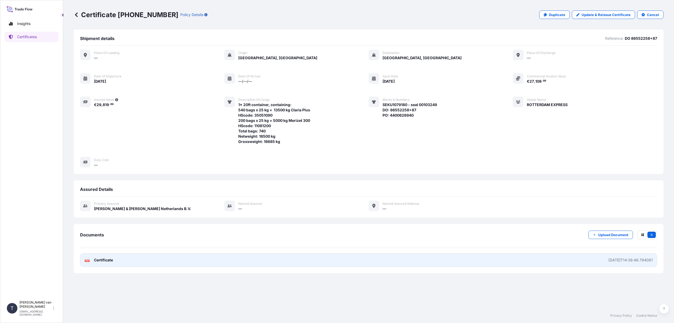
click at [106, 260] on span "Certificate" at bounding box center [103, 259] width 19 height 5
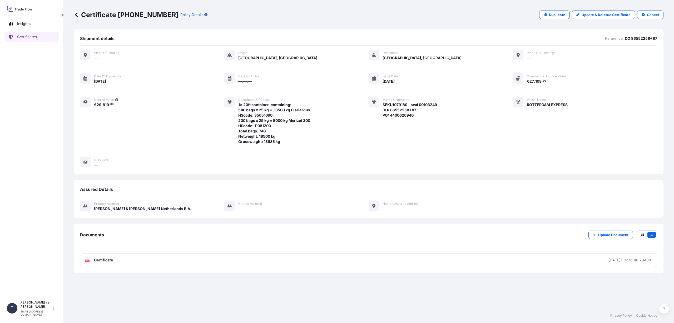
click at [78, 14] on icon at bounding box center [76, 14] width 5 height 5
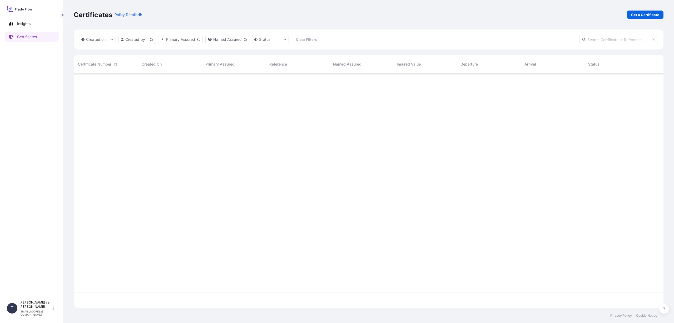
scroll to position [233, 586]
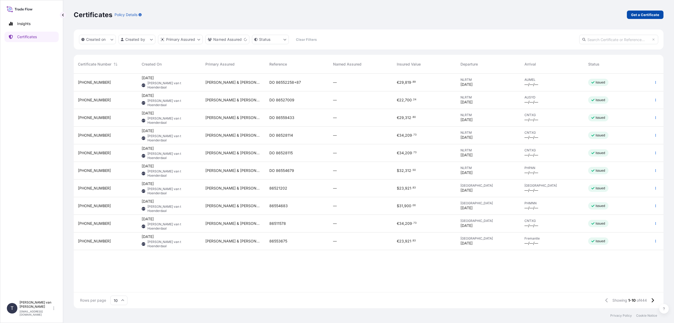
click at [649, 14] on p "Get a Certificate" at bounding box center [645, 14] width 28 height 5
select select "Sea"
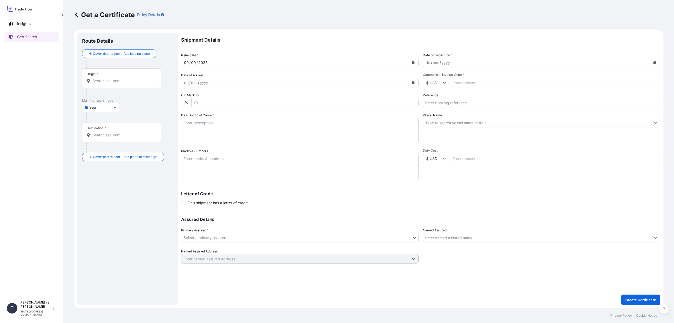
click at [96, 80] on input "Origin *" at bounding box center [123, 80] width 62 height 5
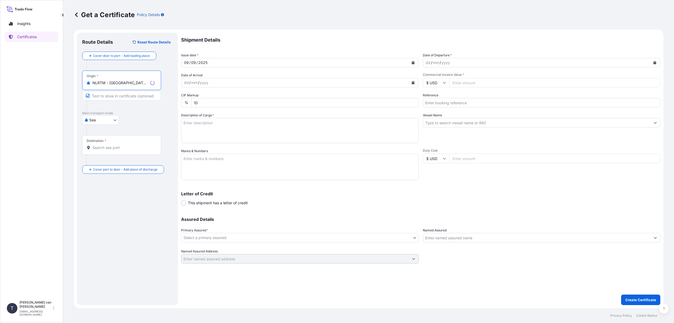
type input "NLRTM - [GEOGRAPHIC_DATA], [GEOGRAPHIC_DATA]"
click at [102, 147] on input "Destination *" at bounding box center [123, 147] width 62 height 5
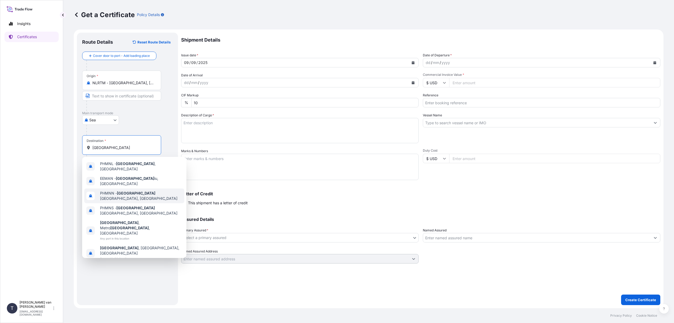
click at [156, 191] on span "PHMNN - [GEOGRAPHIC_DATA], [GEOGRAPHIC_DATA]" at bounding box center [141, 196] width 82 height 11
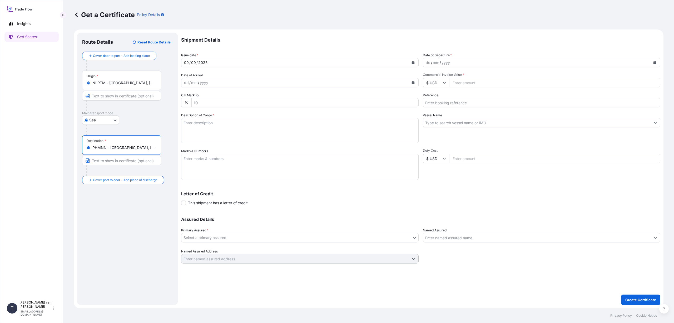
type input "PHMNN - [GEOGRAPHIC_DATA], [GEOGRAPHIC_DATA]"
click at [413, 61] on icon "Calendar" at bounding box center [412, 62] width 3 height 3
click at [219, 97] on div "4" at bounding box center [220, 96] width 9 height 9
click at [654, 63] on icon "Calendar" at bounding box center [654, 62] width 3 height 3
click at [462, 97] on div "4" at bounding box center [461, 96] width 9 height 9
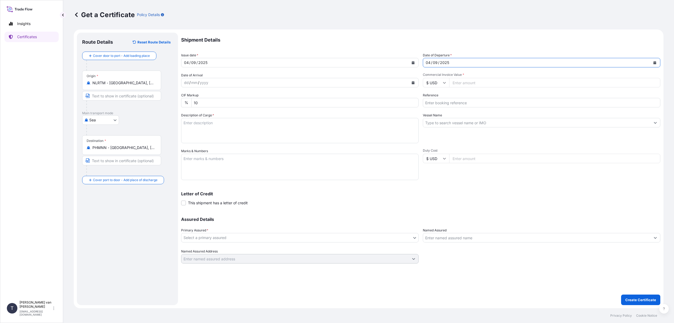
click at [455, 83] on input "Commercial Invoice Value *" at bounding box center [554, 82] width 211 height 9
type input "87000"
click at [434, 104] on input "Reference" at bounding box center [541, 102] width 237 height 9
type input "DO 86554685+86+87"
click at [442, 123] on input "Vessel Name" at bounding box center [536, 122] width 227 height 9
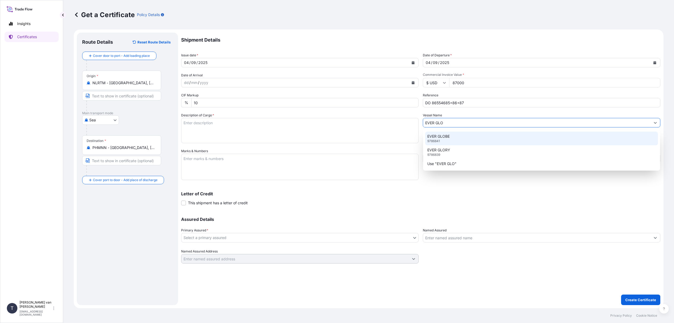
click at [440, 137] on p "EVER GLOBE" at bounding box center [438, 136] width 22 height 5
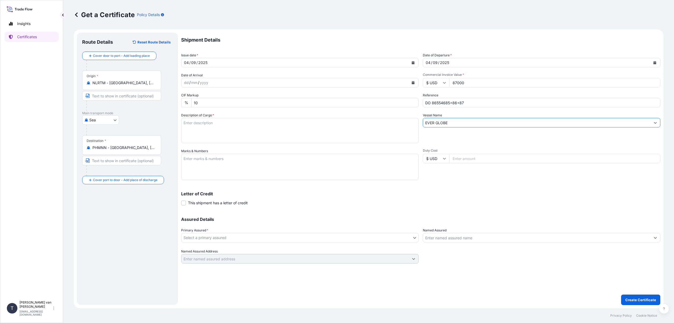
type input "EVER GLOBE"
click at [232, 132] on textarea "Description of Cargo *" at bounding box center [299, 130] width 237 height 25
type textarea "3x 40ft container, containing: 3000 bags x 25 kg Resistamyl 345 HScode: 3505105…"
drag, startPoint x: 468, startPoint y: 103, endPoint x: 424, endPoint y: 103, distance: 44.2
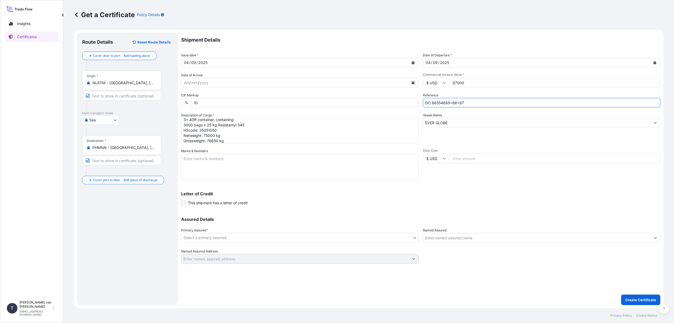
click at [424, 103] on input "DO 86554685+86+87" at bounding box center [541, 102] width 237 height 9
click at [186, 159] on textarea "Marks & Numbers" at bounding box center [299, 167] width 237 height 26
paste textarea "DO 86554685+86+87"
click at [188, 173] on textarea "OOCU7590635 - seal 00101677 OOLU9954080 - seal 00103219 UETU7878284 - seal 0010…" at bounding box center [299, 167] width 237 height 26
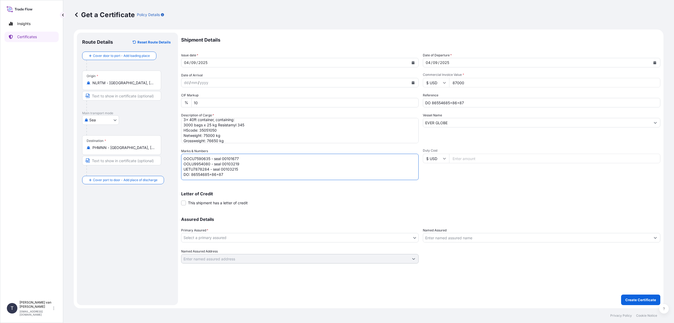
click at [185, 176] on textarea "OOCU7590635 - seal 00101677 OOLU9954080 - seal 00103219 UETU7878284 - seal 0010…" at bounding box center [299, 167] width 237 height 26
click at [226, 175] on textarea "OOCU7590635 - seal 00101677 OOLU9954080 - seal 00103219 UETU7878284 - seal 0010…" at bounding box center [299, 167] width 237 height 26
click at [233, 174] on textarea "OOCU7590635 - seal 00101677 OOLU9954080 - seal 00103219 UETU7878284 - seal 0010…" at bounding box center [299, 167] width 237 height 26
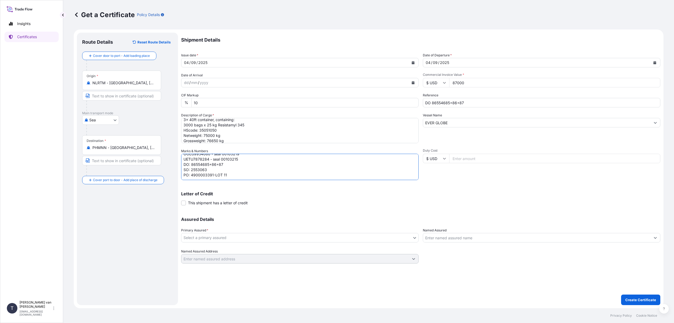
scroll to position [13, 0]
type textarea "OOCU7590635 - seal 00101677 OOLU9954080 - seal 00103219 UETU7878284 - seal 0010…"
click at [230, 237] on body "Insights Certificates T [PERSON_NAME] van t Hoenderdaal [EMAIL_ADDRESS][DOMAIN_…" at bounding box center [337, 161] width 674 height 323
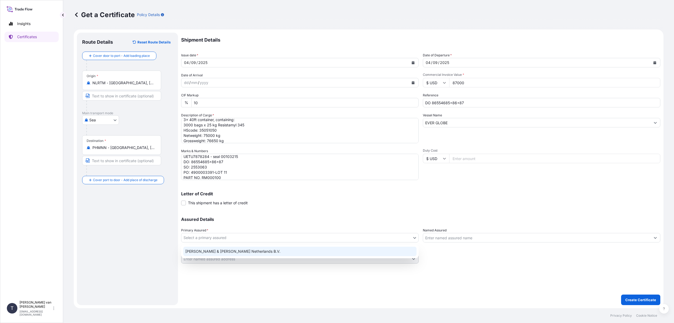
click at [228, 250] on div "[PERSON_NAME] & [PERSON_NAME] Netherlands B.V." at bounding box center [299, 251] width 233 height 9
select select "31666"
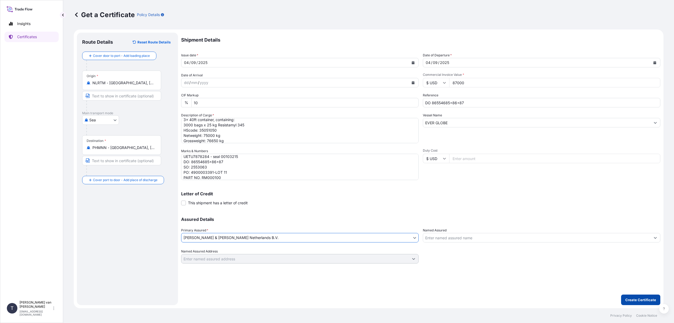
click at [646, 300] on p "Create Certificate" at bounding box center [640, 299] width 31 height 5
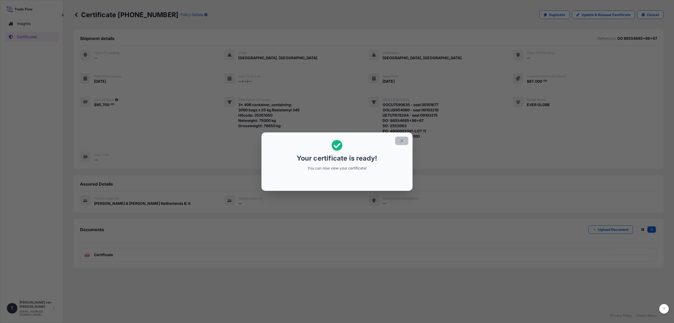
click at [402, 141] on icon "button" at bounding box center [401, 140] width 5 height 5
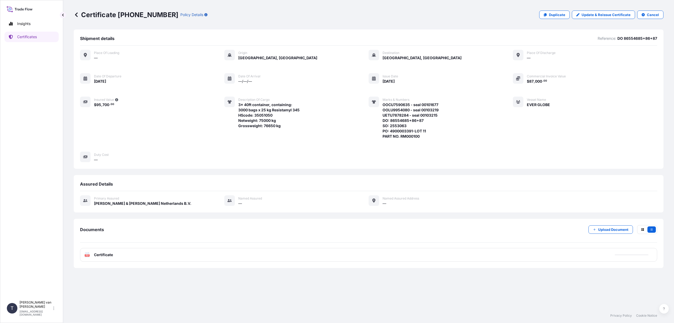
click at [104, 256] on span "Certificate" at bounding box center [103, 254] width 19 height 5
click at [109, 255] on span "Certificate" at bounding box center [103, 254] width 19 height 5
click at [51, 309] on p "[PERSON_NAME] van t Hoenderdaal" at bounding box center [35, 304] width 33 height 8
